Goal: Task Accomplishment & Management: Use online tool/utility

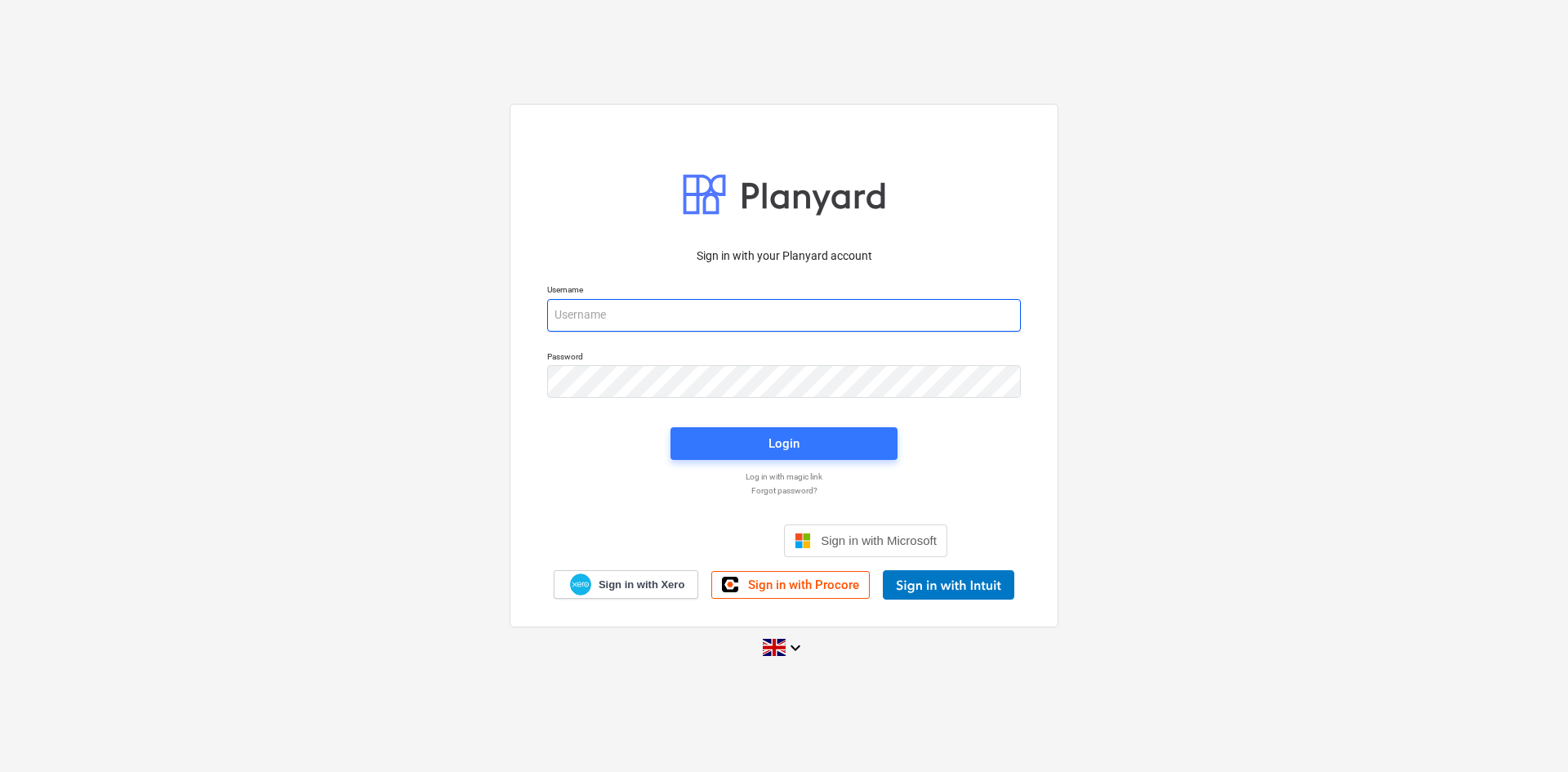
click at [628, 315] on input "email" at bounding box center [784, 315] width 473 height 32
type input "[EMAIL_ADDRESS][DOMAIN_NAME]"
click at [813, 419] on div "Login" at bounding box center [784, 443] width 247 height 52
click at [799, 446] on div "Login" at bounding box center [784, 443] width 31 height 21
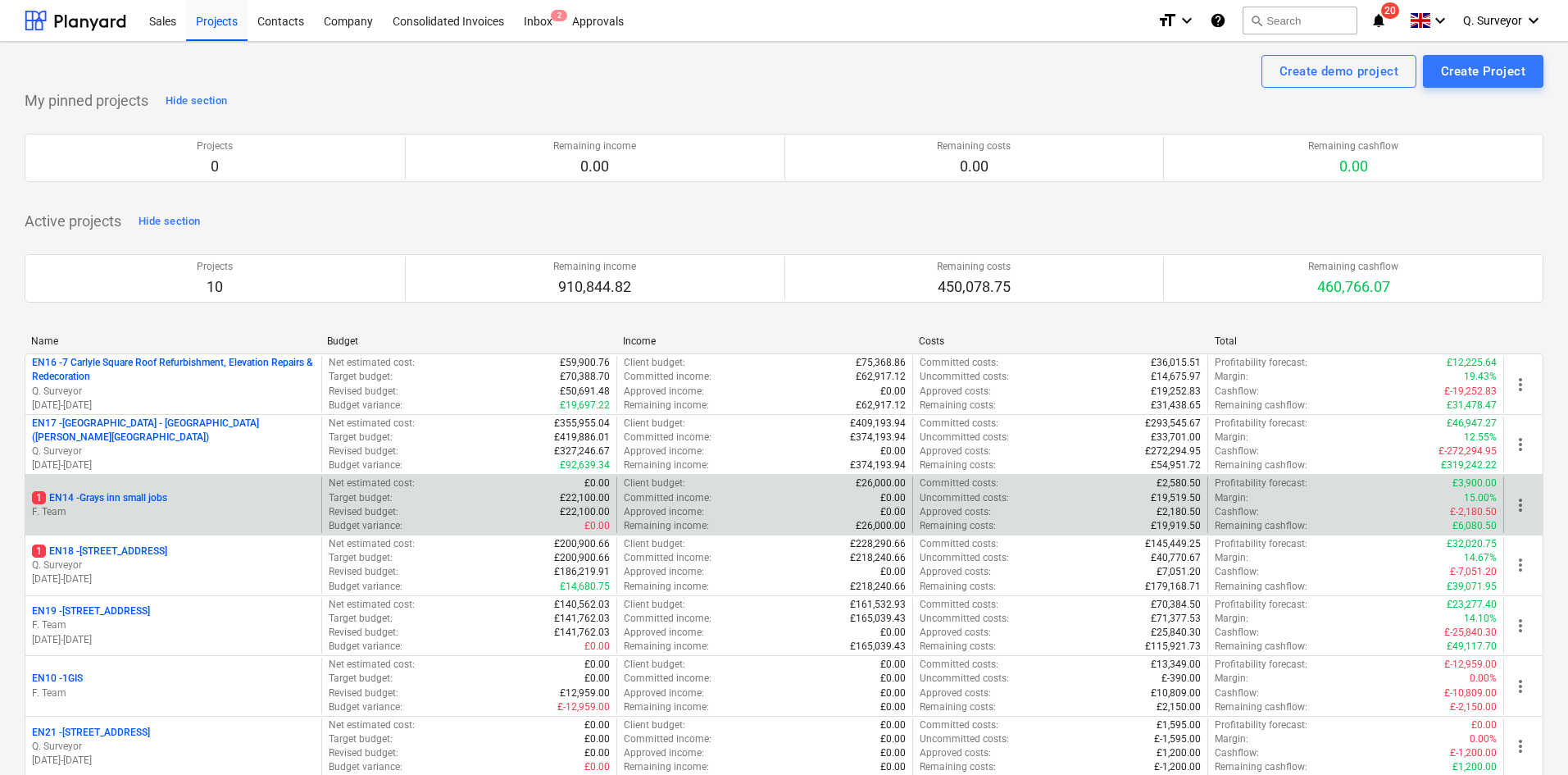
click at [185, 504] on div "1 EN14 - Grays inn small jobs" at bounding box center [173, 498] width 283 height 14
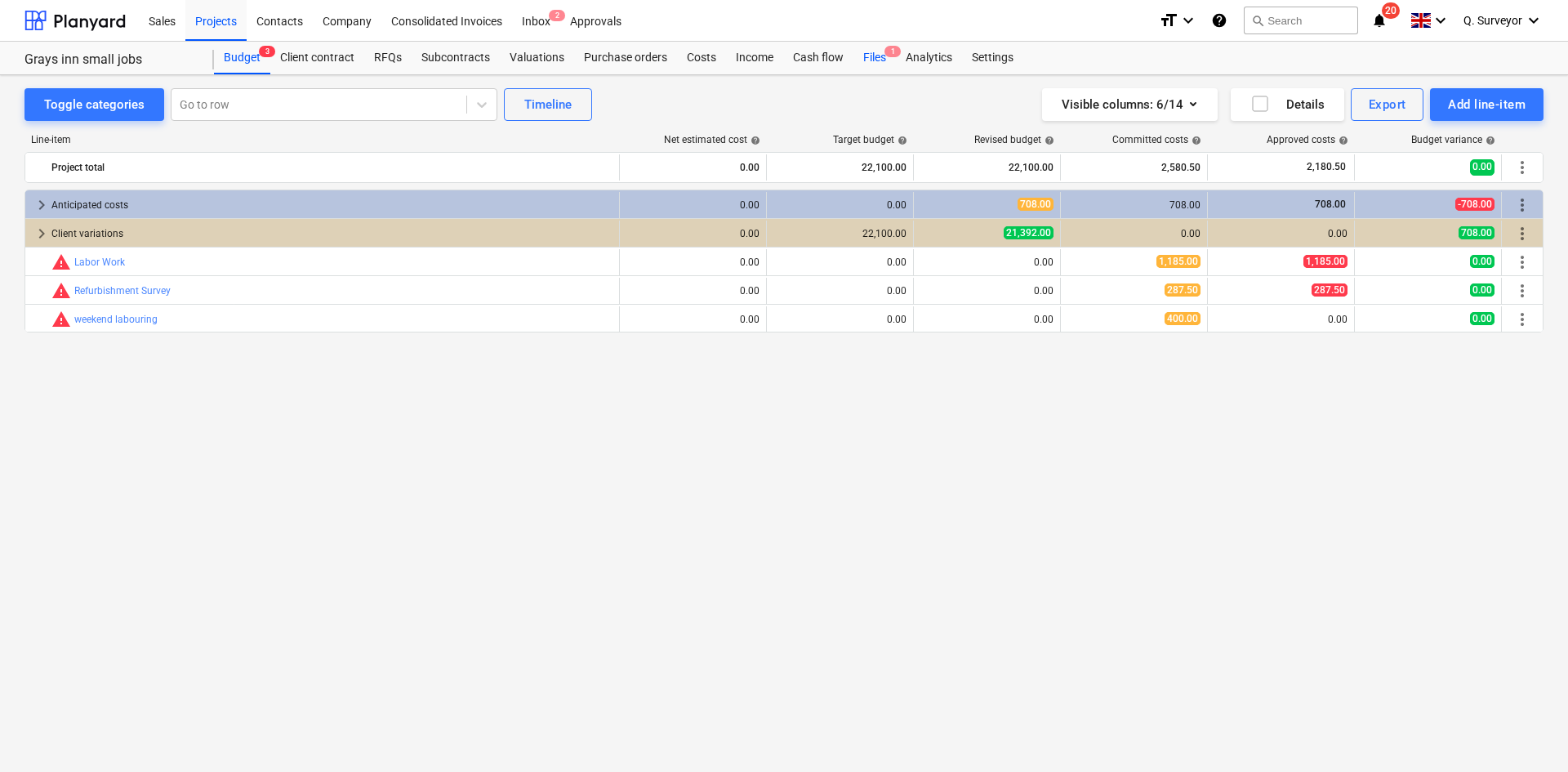
click at [866, 60] on div "Files 1" at bounding box center [875, 58] width 43 height 32
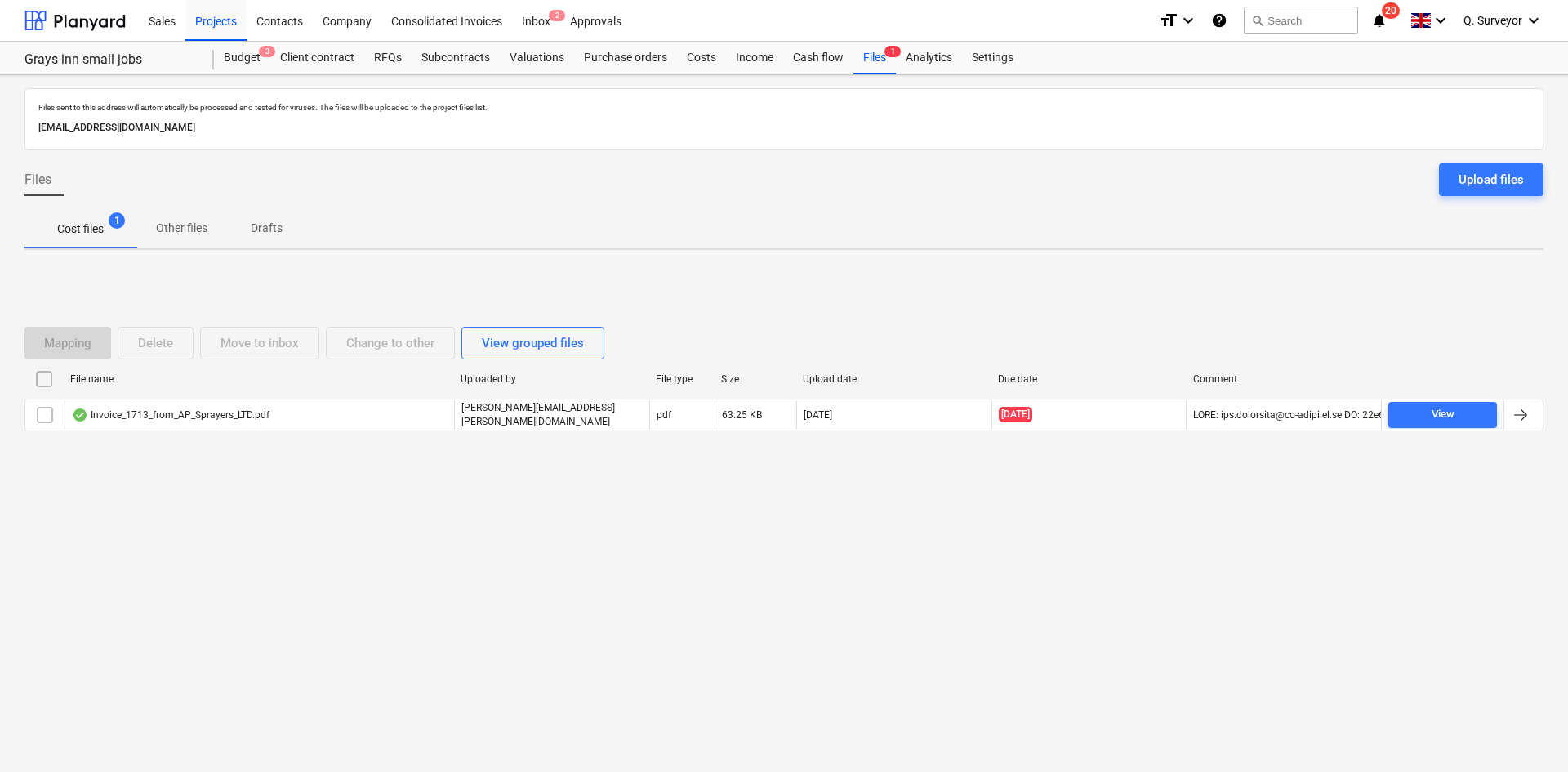
drag, startPoint x: 338, startPoint y: 127, endPoint x: 29, endPoint y: 133, distance: 309.1
click at [29, 133] on div "Files sent to this address will automatically be processed and tested for virus…" at bounding box center [784, 119] width 1518 height 62
copy p "[EMAIL_ADDRESS][DOMAIN_NAME]"
click at [203, 21] on div "Projects" at bounding box center [216, 20] width 62 height 42
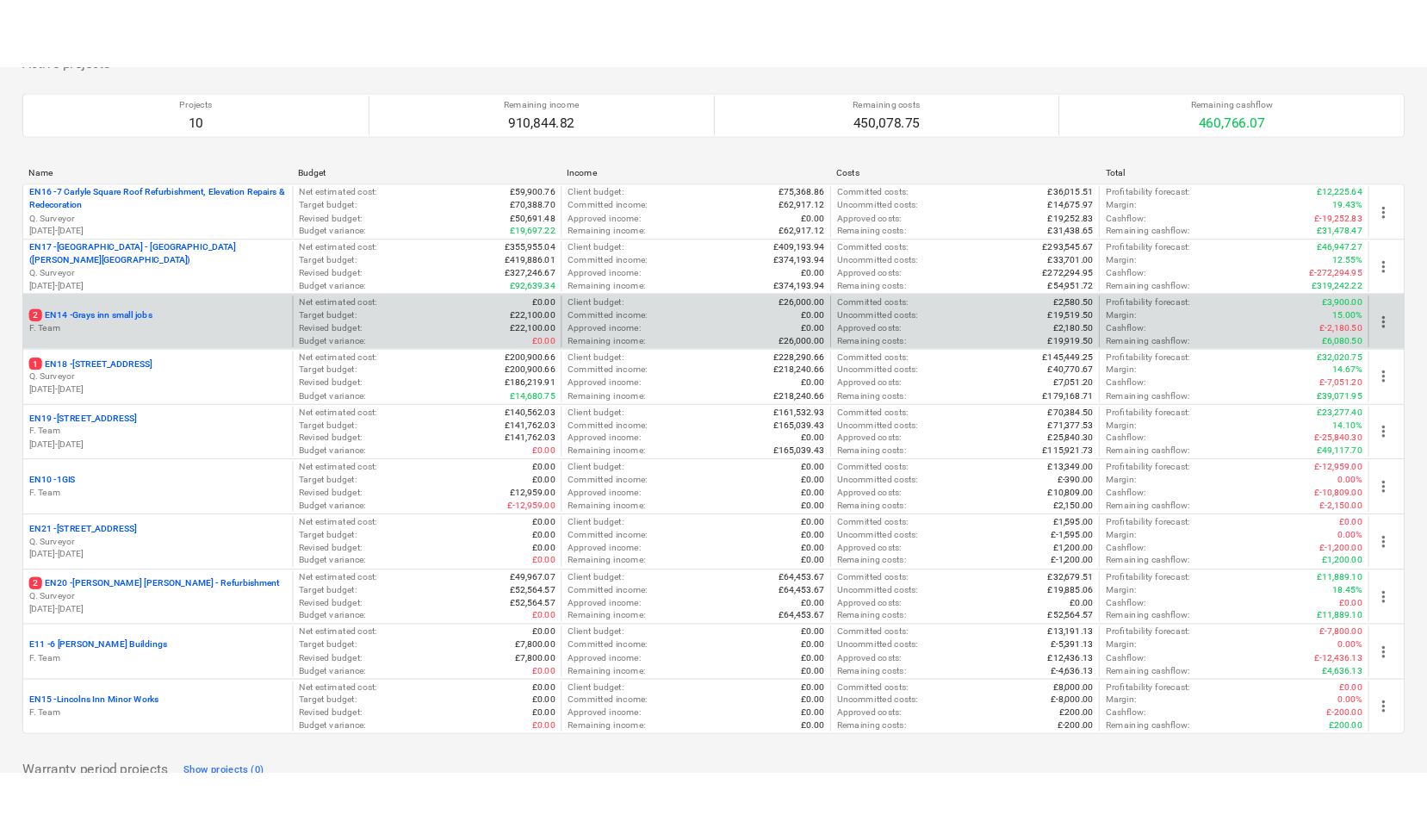
scroll to position [259, 0]
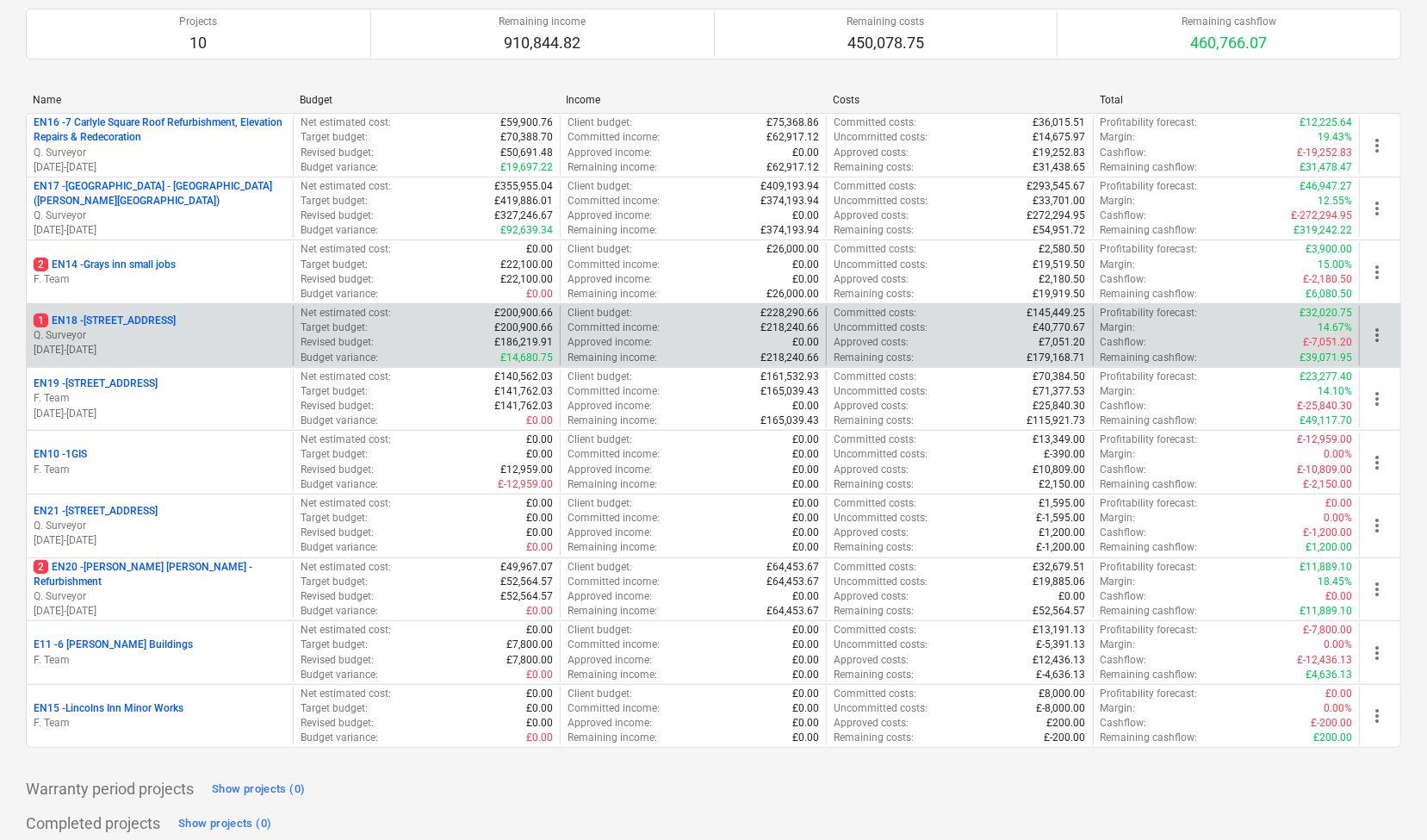
click at [131, 340] on p "Q. Surveyor" at bounding box center [160, 335] width 252 height 14
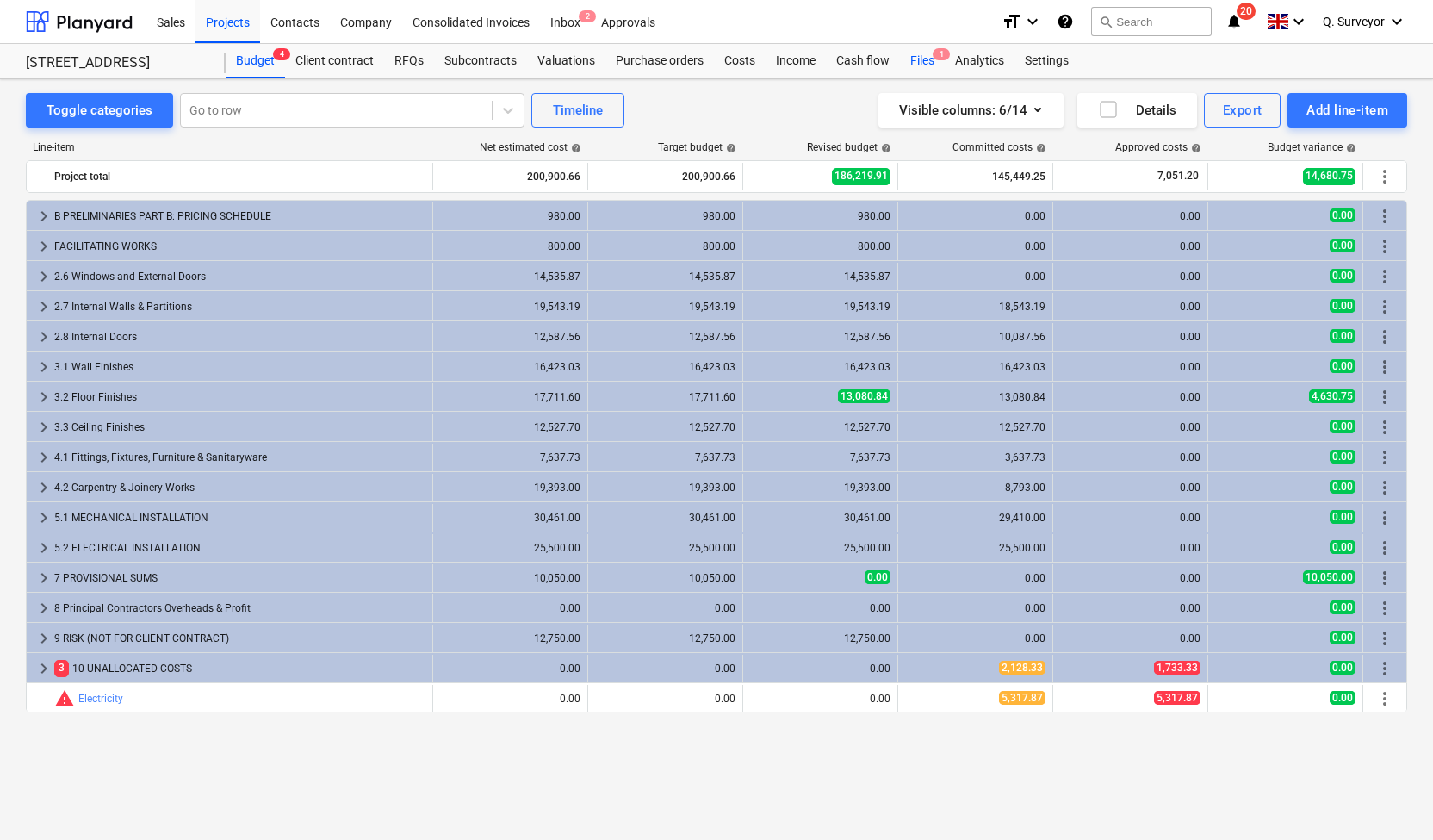
click at [918, 66] on div "Files 1" at bounding box center [923, 61] width 45 height 34
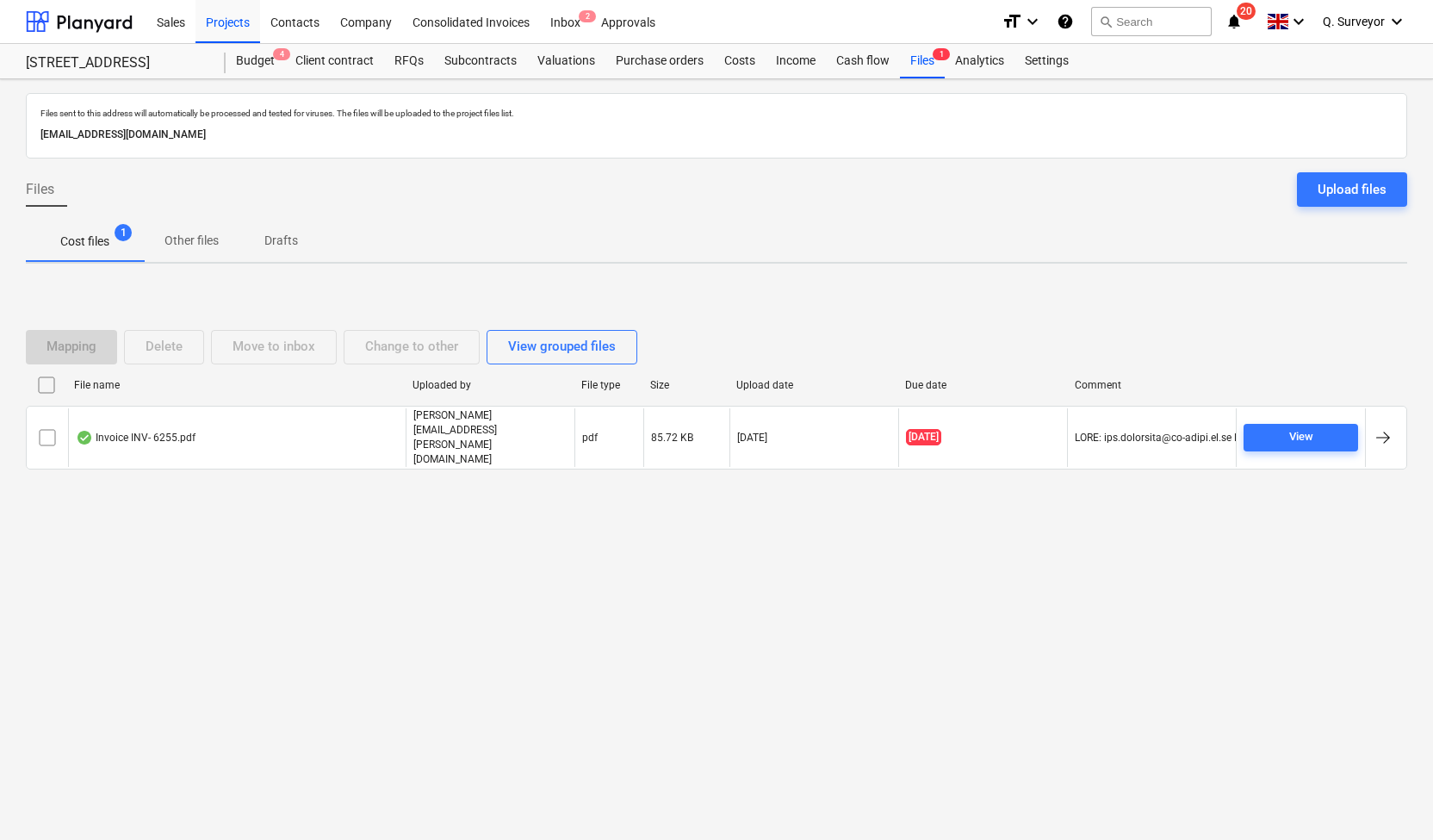
drag, startPoint x: 351, startPoint y: 132, endPoint x: 36, endPoint y: 145, distance: 315.3
click at [36, 145] on div "Files sent to this address will automatically be processed and tested for virus…" at bounding box center [716, 125] width 1382 height 66
copy p "[EMAIL_ADDRESS][DOMAIN_NAME]"
